Goal: Task Accomplishment & Management: Complete application form

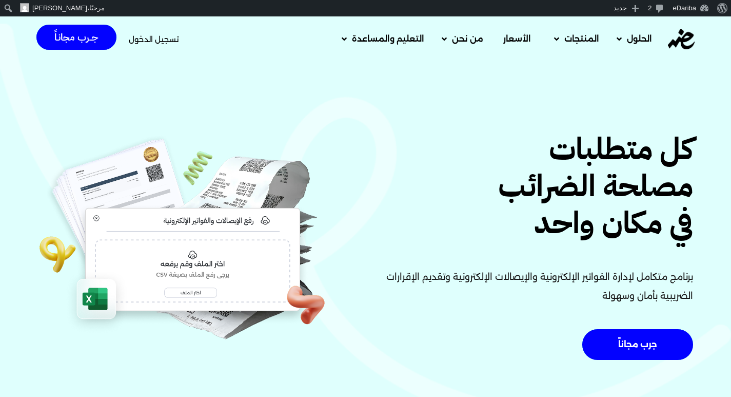
click at [160, 35] on span "تسجيل الدخول" at bounding box center [154, 39] width 50 height 8
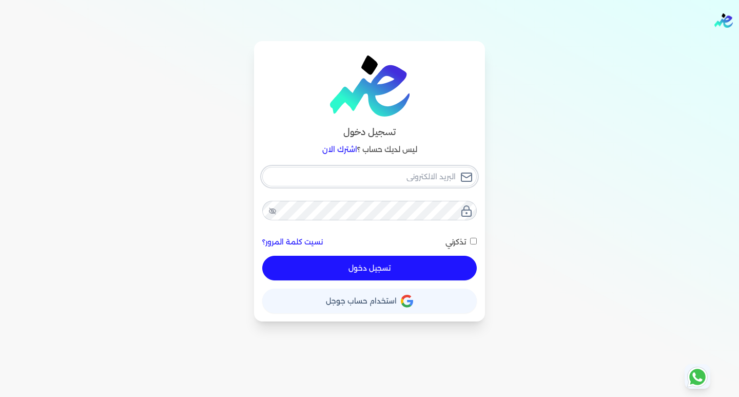
type input "[EMAIL_ADDRESS][DOMAIN_NAME]"
click at [346, 272] on button "تسجيل دخول" at bounding box center [369, 267] width 214 height 25
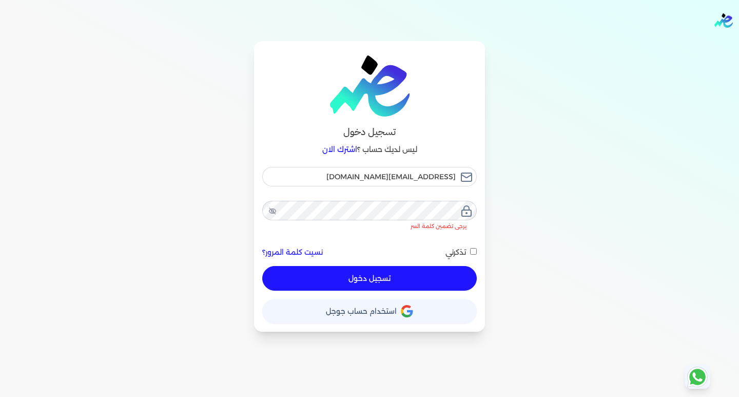
checkbox input "false"
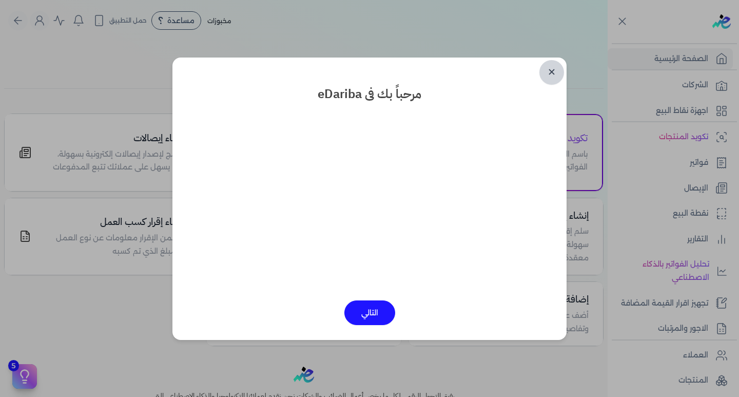
click at [552, 74] on link "✕" at bounding box center [551, 72] width 25 height 25
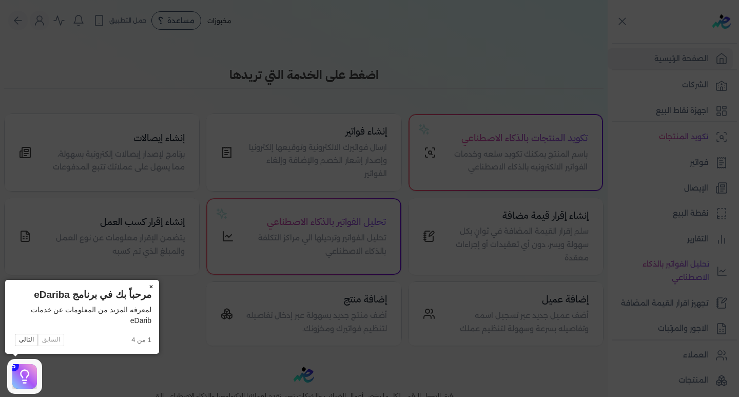
click at [147, 286] on button "×" at bounding box center [151, 287] width 16 height 14
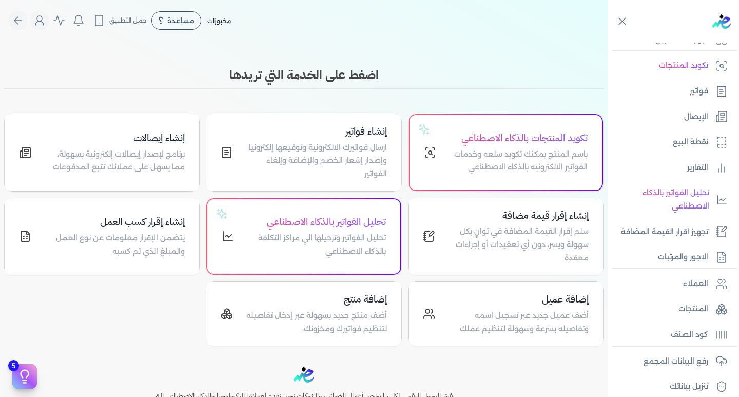
scroll to position [103, 0]
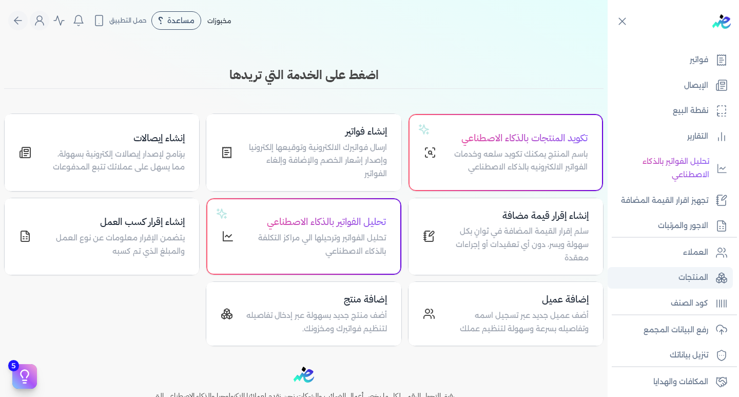
click at [671, 282] on link "المنتجات" at bounding box center [669, 278] width 125 height 22
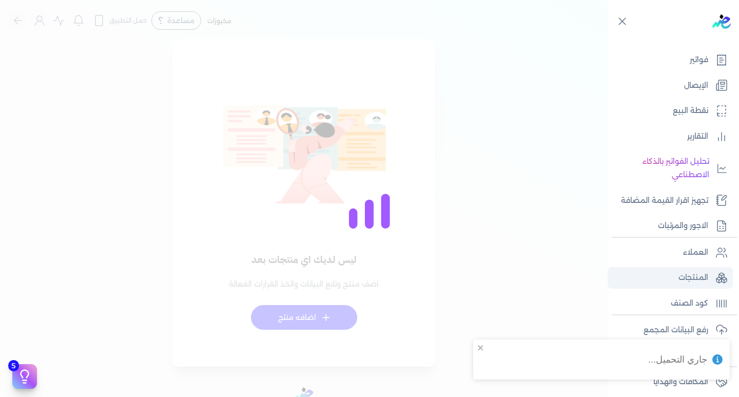
checkbox input "false"
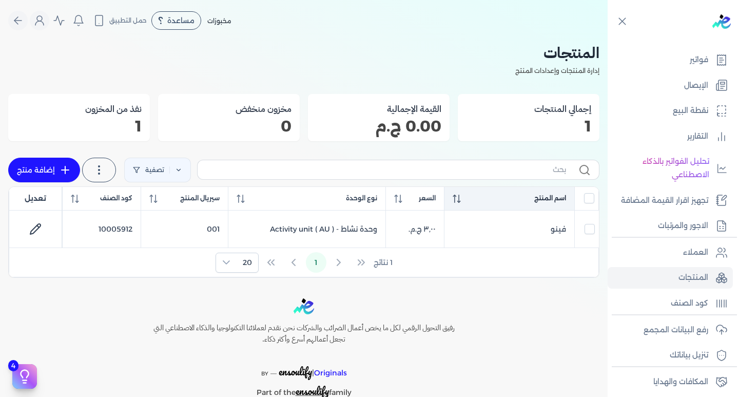
click at [465, 200] on div "اسم المنتج" at bounding box center [508, 197] width 113 height 9
click at [454, 201] on icon at bounding box center [456, 198] width 8 height 8
click at [304, 173] on input "text" at bounding box center [386, 169] width 360 height 11
click at [292, 263] on div "1 نتائج 1 20" at bounding box center [303, 262] width 589 height 29
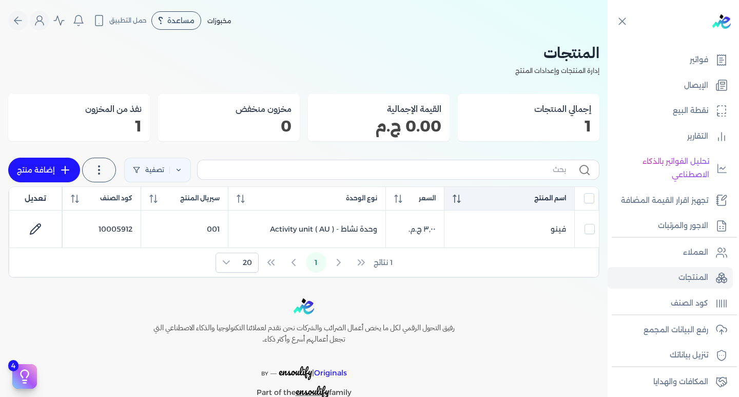
click at [361, 264] on div "1 نتائج 1 20" at bounding box center [303, 262] width 589 height 29
drag, startPoint x: 342, startPoint y: 264, endPoint x: 271, endPoint y: 268, distance: 71.5
click at [306, 264] on div "1 نتائج 1 20" at bounding box center [303, 262] width 589 height 29
drag, startPoint x: 270, startPoint y: 269, endPoint x: 236, endPoint y: 269, distance: 33.9
click at [260, 269] on div "1 نتائج 1 20" at bounding box center [303, 262] width 589 height 29
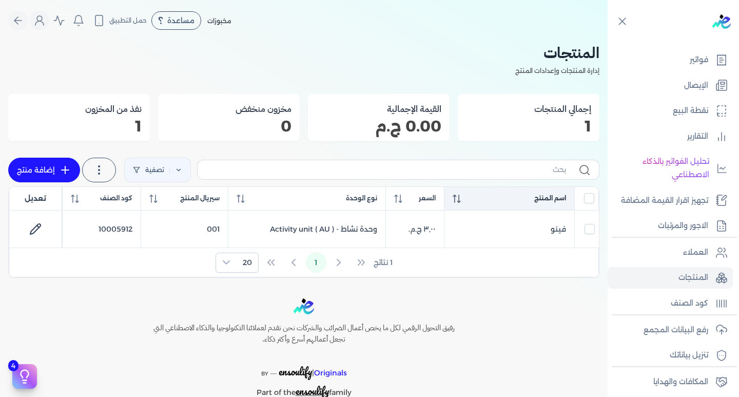
click at [38, 169] on link "إضافة منتج" at bounding box center [44, 169] width 72 height 25
select select "EGS"
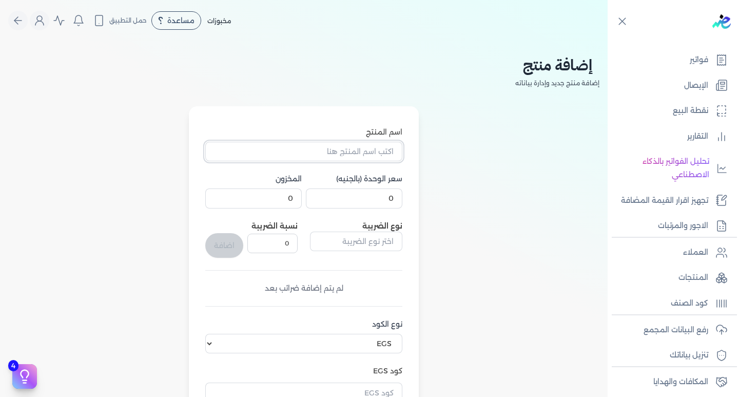
click at [339, 145] on input "اسم المنتج" at bounding box center [303, 151] width 197 height 19
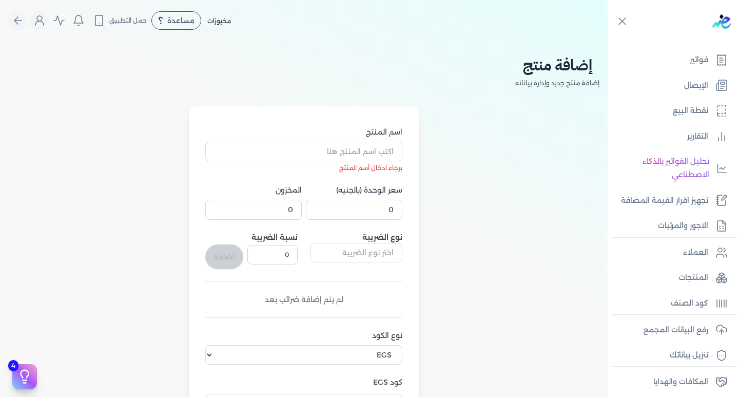
click at [248, 180] on div "اسم المنتج برجاء ادخال أسم المنتج سعر الوحدة (بالجنيه) 0 المخزون 0 نوع الضريبة …" at bounding box center [303, 319] width 197 height 384
click at [359, 212] on input "0" at bounding box center [354, 209] width 96 height 19
click at [320, 206] on input "0.001" at bounding box center [354, 209] width 96 height 19
click at [320, 206] on input "0.002" at bounding box center [354, 209] width 96 height 19
click at [321, 206] on input "0.003" at bounding box center [354, 209] width 96 height 19
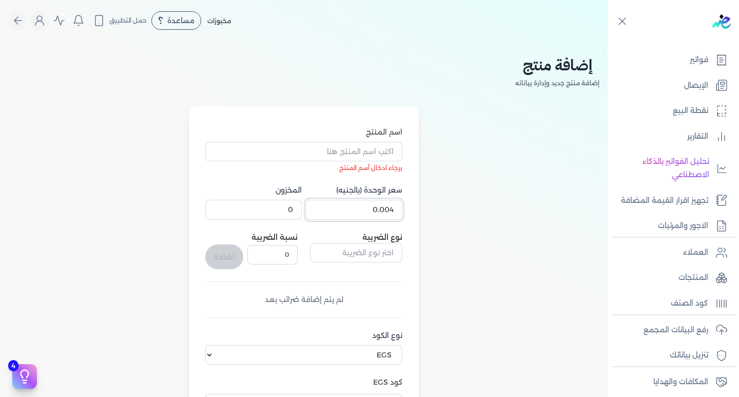
click at [321, 206] on input "0.004" at bounding box center [354, 209] width 96 height 19
click at [321, 206] on input "0.005" at bounding box center [354, 209] width 96 height 19
click at [321, 206] on input "0.006" at bounding box center [354, 209] width 96 height 19
click at [321, 206] on input "0.007" at bounding box center [354, 209] width 96 height 19
click at [321, 206] on input "0.008" at bounding box center [354, 209] width 96 height 19
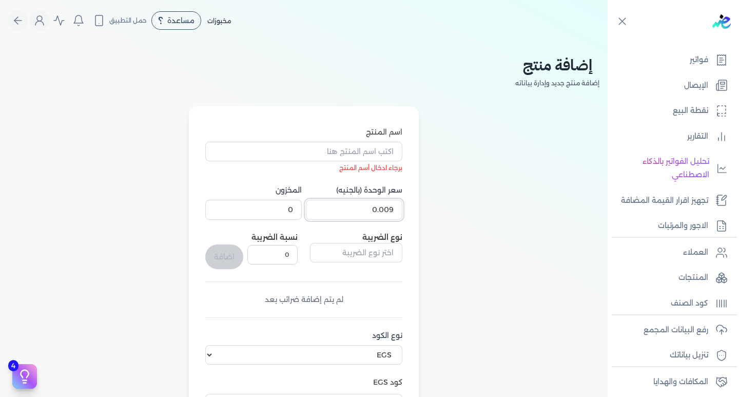
click at [321, 206] on input "0.009" at bounding box center [354, 209] width 96 height 19
click at [321, 206] on input "0.01" at bounding box center [354, 209] width 96 height 19
click at [321, 206] on input "0.011" at bounding box center [354, 209] width 96 height 19
click at [321, 206] on input "0.012" at bounding box center [354, 209] width 96 height 19
click at [321, 206] on input "0.013" at bounding box center [354, 209] width 96 height 19
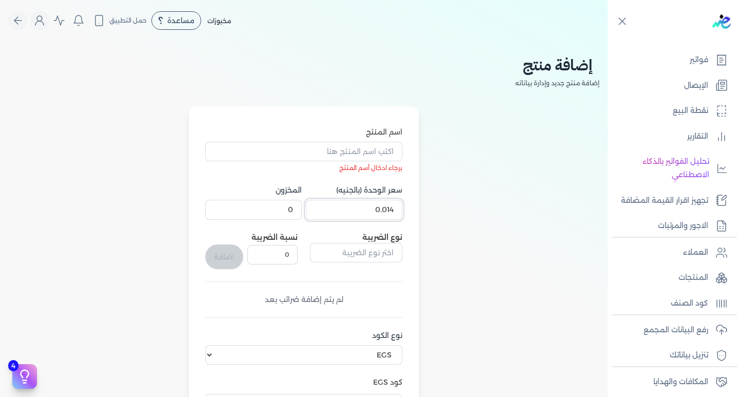
click at [321, 206] on input "0.014" at bounding box center [354, 209] width 96 height 19
click at [321, 206] on input "0.015" at bounding box center [354, 209] width 96 height 19
click at [321, 206] on input "0.016" at bounding box center [354, 209] width 96 height 19
type input "0.017"
click at [321, 206] on input "0.017" at bounding box center [354, 209] width 96 height 19
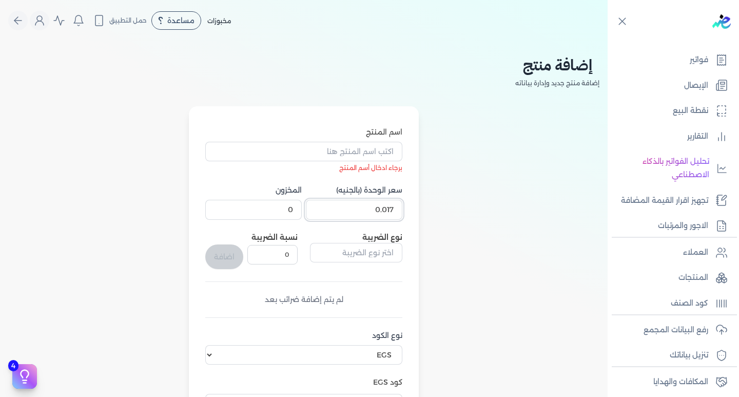
click at [321, 215] on input "0.017" at bounding box center [354, 209] width 96 height 19
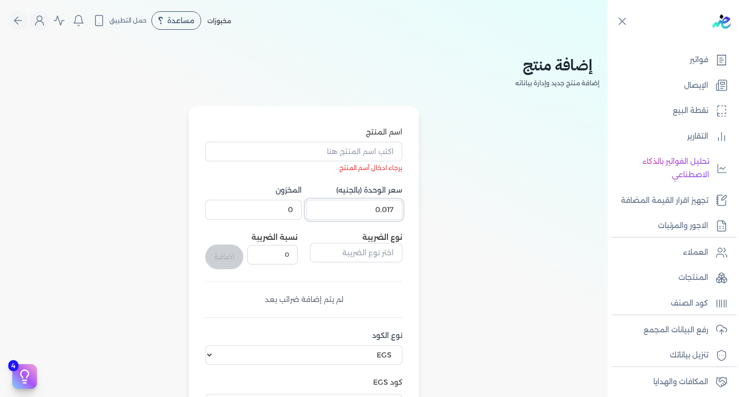
click at [335, 208] on input "0.017" at bounding box center [354, 209] width 96 height 19
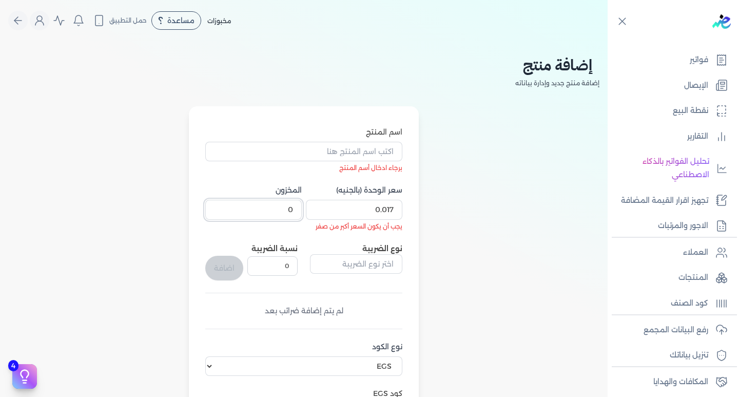
click at [273, 213] on input "0" at bounding box center [253, 209] width 96 height 19
click at [219, 207] on input "0.001" at bounding box center [253, 209] width 96 height 19
click at [219, 207] on input "0.002" at bounding box center [253, 209] width 96 height 19
click at [219, 207] on input "0.003" at bounding box center [253, 209] width 96 height 19
click at [219, 207] on input "0.004" at bounding box center [253, 209] width 96 height 19
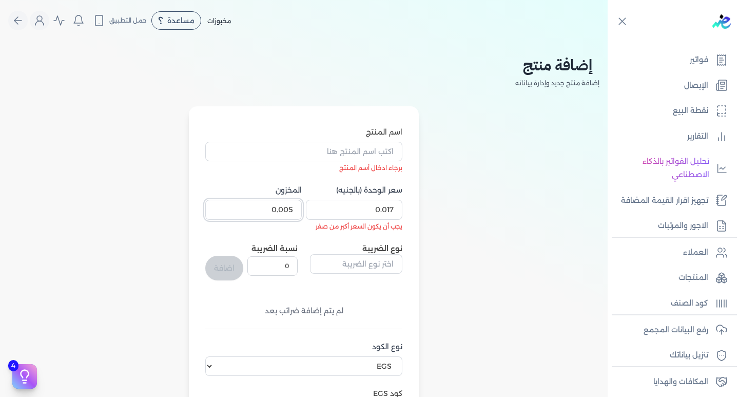
click at [219, 207] on input "0.005" at bounding box center [253, 209] width 96 height 19
click at [219, 207] on input "0.006" at bounding box center [253, 209] width 96 height 19
click at [219, 207] on input "0.007" at bounding box center [253, 209] width 96 height 19
click at [219, 207] on input "0.008" at bounding box center [253, 209] width 96 height 19
click at [219, 207] on input "0.009" at bounding box center [253, 209] width 96 height 19
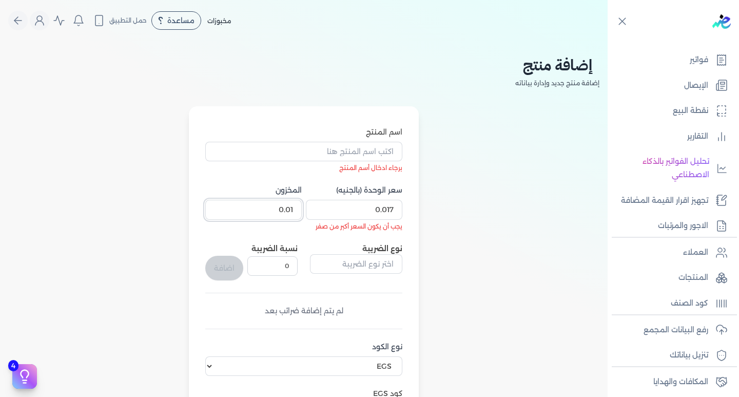
click at [219, 207] on input "0.01" at bounding box center [253, 209] width 96 height 19
click at [219, 207] on input "0.011" at bounding box center [253, 209] width 96 height 19
click at [219, 207] on input "0.012" at bounding box center [253, 209] width 96 height 19
click at [219, 207] on input "0.013" at bounding box center [253, 209] width 96 height 19
click at [219, 207] on input "0.014" at bounding box center [253, 209] width 96 height 19
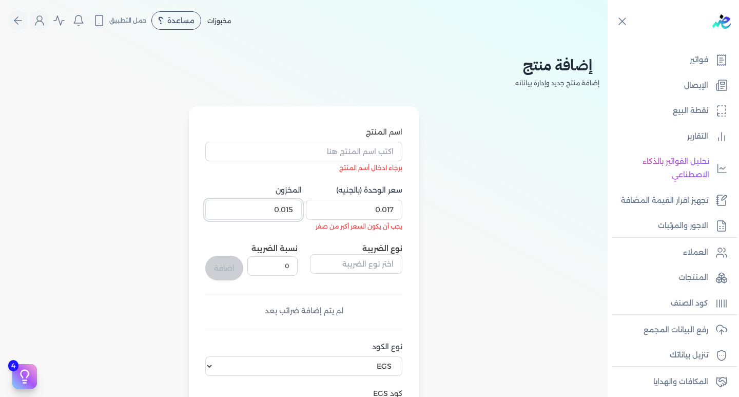
click at [219, 207] on input "0.015" at bounding box center [253, 209] width 96 height 19
click at [219, 207] on input "0.016" at bounding box center [253, 209] width 96 height 19
click at [219, 207] on input "0.017" at bounding box center [253, 209] width 96 height 19
click at [219, 207] on input "0.018" at bounding box center [253, 209] width 96 height 19
click at [219, 207] on input "0.019" at bounding box center [253, 209] width 96 height 19
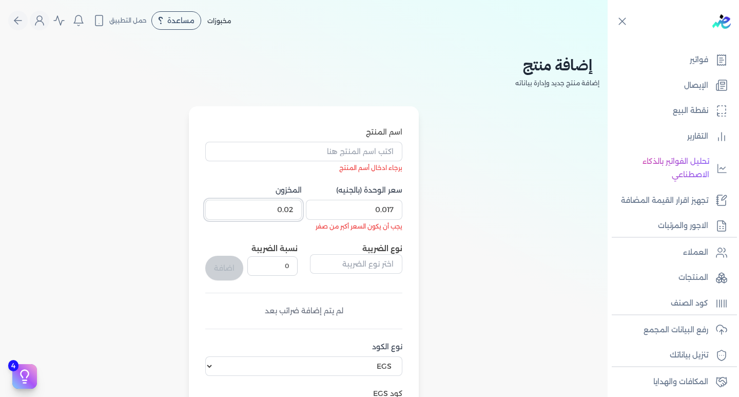
type input "0.02"
click at [219, 207] on input "0.02" at bounding box center [253, 209] width 96 height 19
click at [160, 249] on div "اسم المنتج برجاء ادخال أسم المنتج سعر الوحدة (بالجنيه) 0.017 يجب أن يكون السعر …" at bounding box center [303, 337] width 591 height 463
drag, startPoint x: 425, startPoint y: 232, endPoint x: 404, endPoint y: 238, distance: 21.8
click at [420, 234] on div "اسم المنتج برجاء ادخال أسم المنتج سعر الوحدة (بالجنيه) 0.017 يجب أن يكون السعر …" at bounding box center [303, 337] width 591 height 463
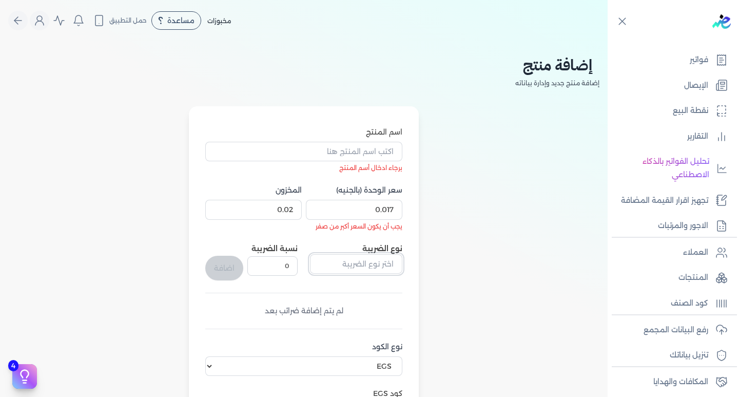
click at [363, 265] on input "text" at bounding box center [356, 263] width 92 height 19
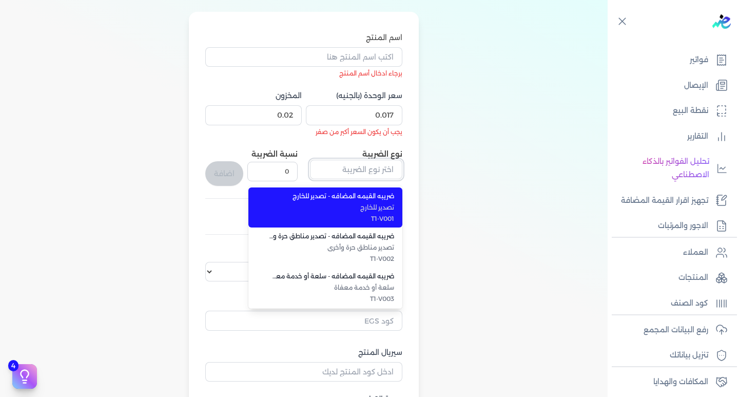
scroll to position [103, 0]
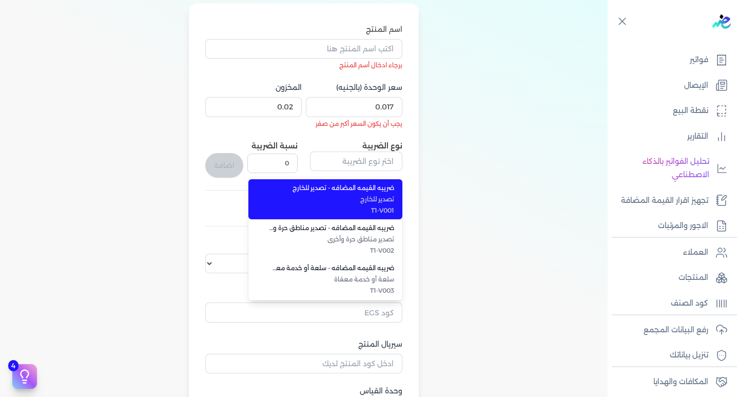
click at [344, 190] on span "ضريبه القيمه المضافه - تصدير للخارج" at bounding box center [331, 187] width 125 height 9
type input "ضريبه القيمه المضافه - تصدير للخارج"
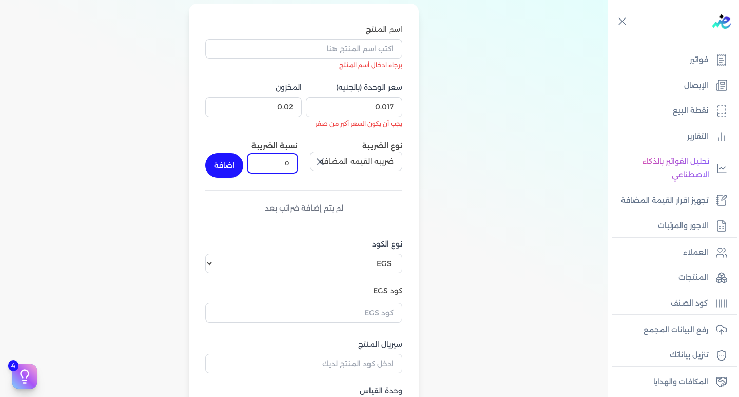
click at [277, 164] on input "0" at bounding box center [272, 162] width 50 height 19
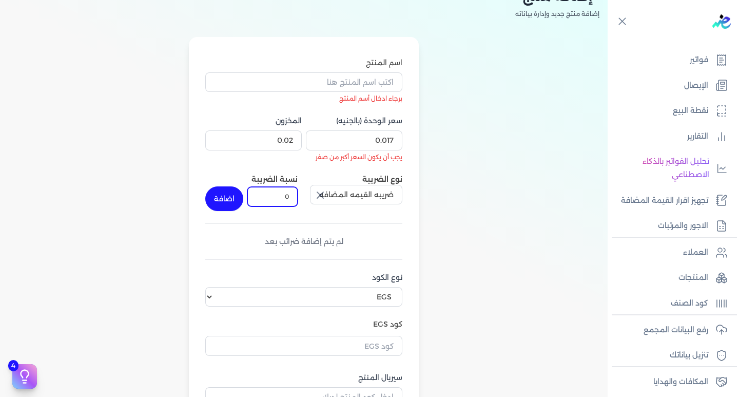
scroll to position [0, 0]
